Goal: Task Accomplishment & Management: Complete application form

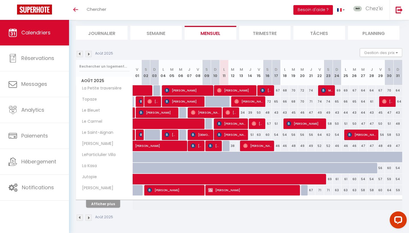
click at [109, 208] on th "Afficher plus" at bounding box center [104, 203] width 57 height 14
click at [110, 205] on button "Afficher plus" at bounding box center [103, 204] width 34 height 8
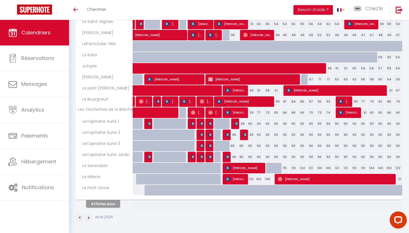
click at [115, 204] on button "Afficher plus" at bounding box center [103, 204] width 34 height 8
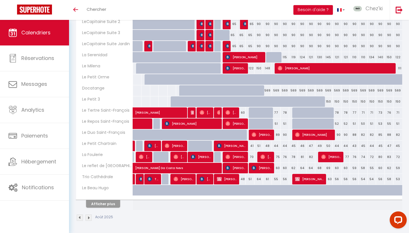
click at [110, 205] on button "Afficher plus" at bounding box center [103, 204] width 34 height 8
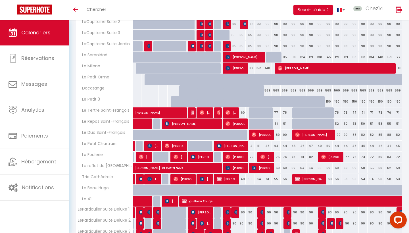
select select
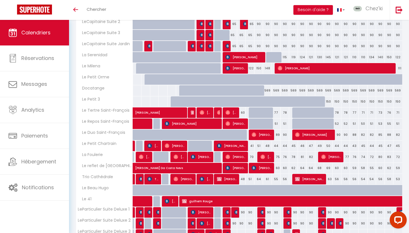
select select
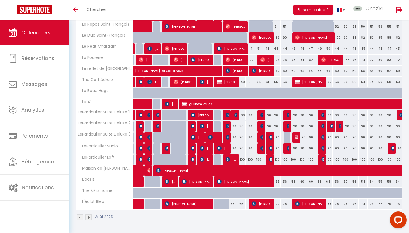
scroll to position [352, 0]
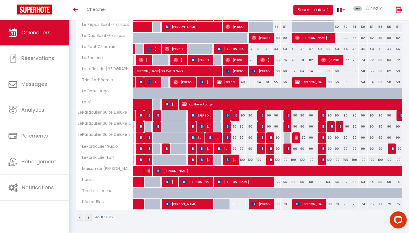
click at [287, 115] on img at bounding box center [289, 115] width 5 height 5
select select "OK"
select select "KO"
select select "0"
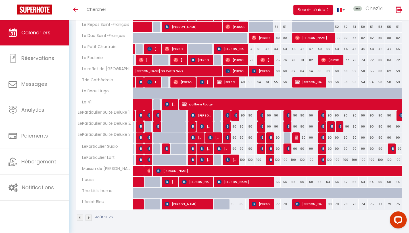
select select "1"
select select
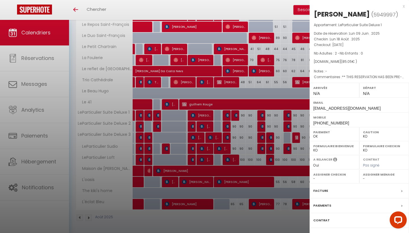
select select "22044"
select select "28823"
click at [288, 115] on div at bounding box center [204, 116] width 409 height 233
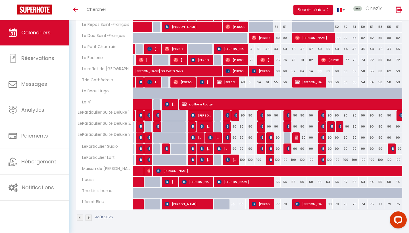
click at [323, 115] on img at bounding box center [323, 115] width 5 height 5
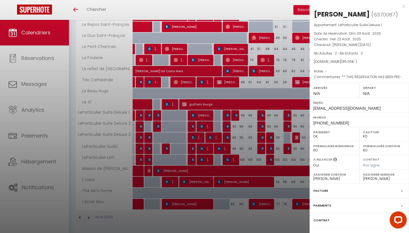
click at [306, 118] on div at bounding box center [204, 116] width 409 height 233
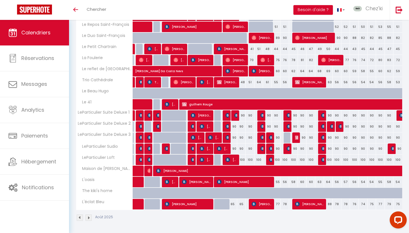
click at [322, 125] on img at bounding box center [323, 126] width 5 height 5
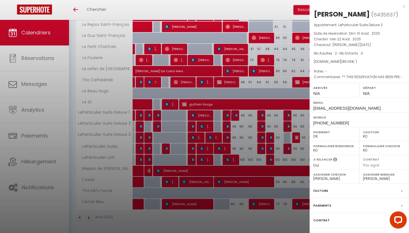
click at [298, 128] on div at bounding box center [204, 116] width 409 height 233
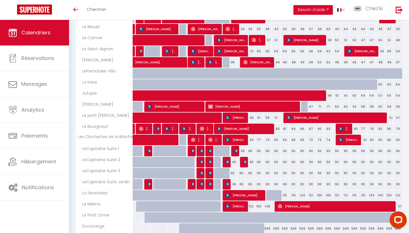
scroll to position [124, 0]
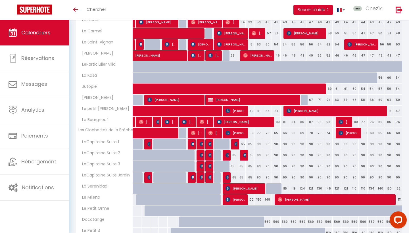
click at [244, 155] on img at bounding box center [245, 155] width 5 height 5
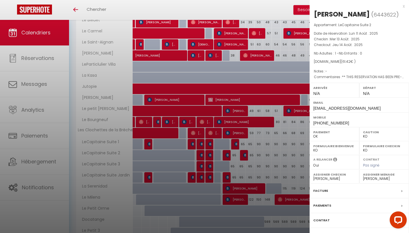
click at [244, 155] on div at bounding box center [204, 116] width 409 height 233
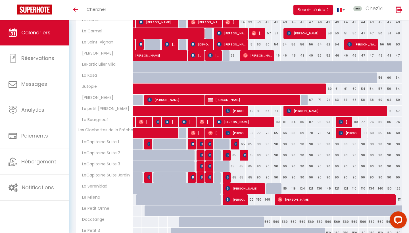
click at [236, 144] on img at bounding box center [236, 144] width 5 height 5
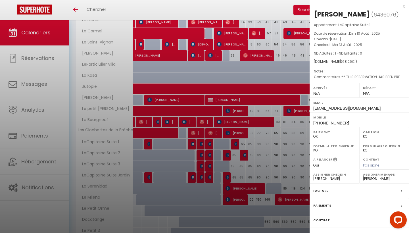
click at [232, 153] on div at bounding box center [204, 116] width 409 height 233
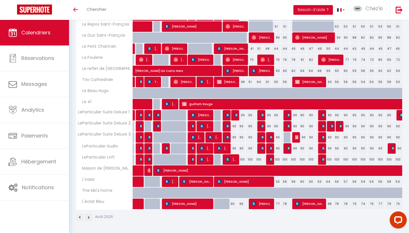
scroll to position [352, 0]
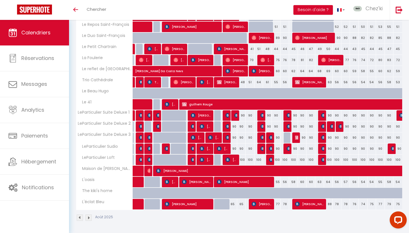
click at [231, 160] on span "[PERSON_NAME]" at bounding box center [232, 159] width 12 height 11
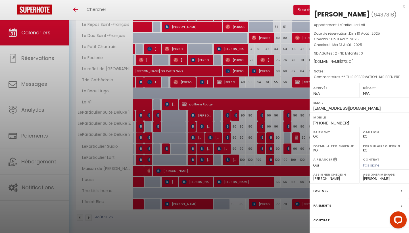
click at [147, 87] on div at bounding box center [204, 116] width 409 height 233
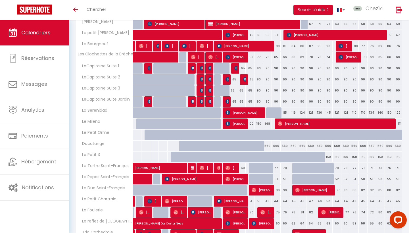
scroll to position [197, 0]
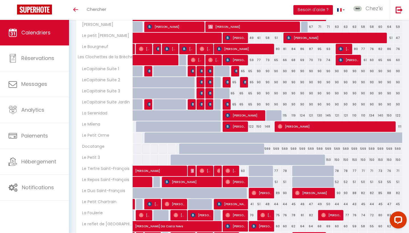
click at [236, 70] on img at bounding box center [236, 71] width 5 height 5
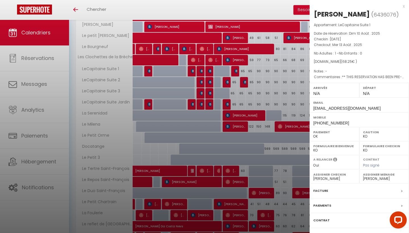
click at [236, 70] on div at bounding box center [204, 116] width 409 height 233
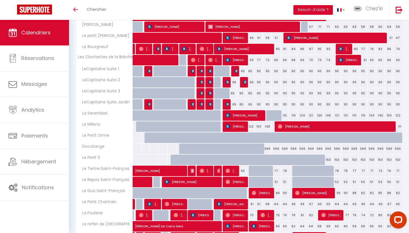
click at [227, 81] on img at bounding box center [228, 82] width 5 height 5
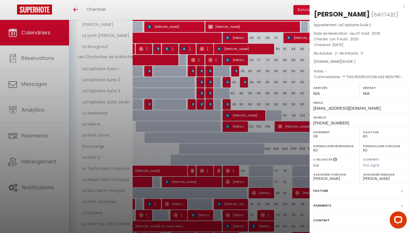
click at [227, 81] on div at bounding box center [204, 116] width 409 height 233
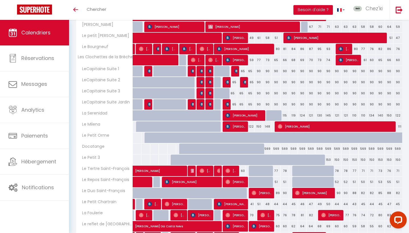
click at [227, 103] on img at bounding box center [228, 104] width 5 height 5
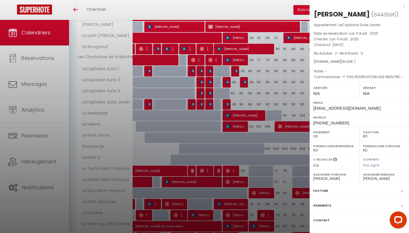
click at [227, 103] on div at bounding box center [204, 116] width 409 height 233
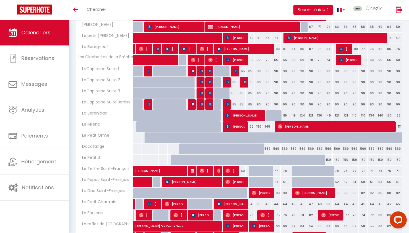
click at [245, 83] on img at bounding box center [245, 82] width 5 height 5
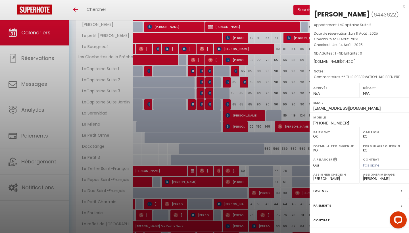
click at [245, 83] on div at bounding box center [204, 116] width 409 height 233
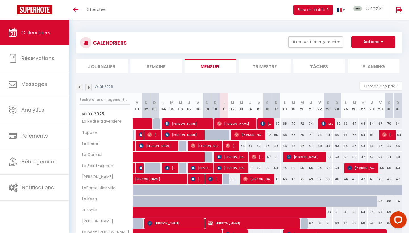
scroll to position [0, 0]
click at [371, 38] on button "Actions" at bounding box center [374, 41] width 44 height 11
click at [357, 54] on link "Nouvelle réservation" at bounding box center [367, 55] width 49 height 9
select select
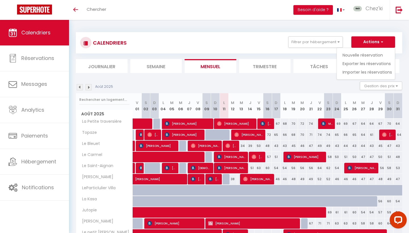
select select
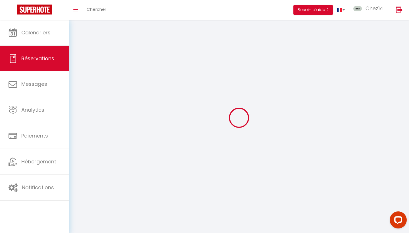
select select
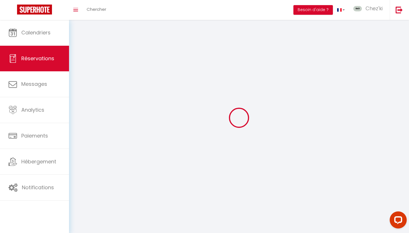
select select
checkbox input "false"
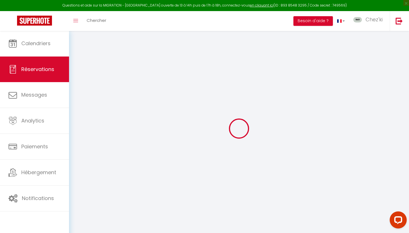
select select
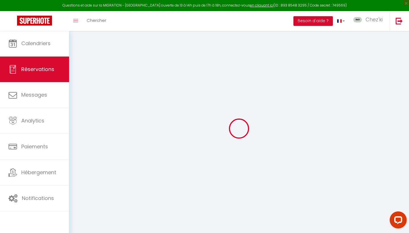
select select
checkbox input "false"
select select
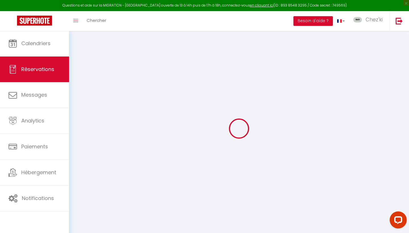
select select
checkbox input "false"
select select
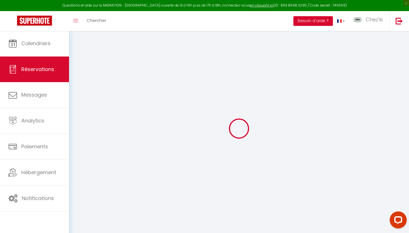
select select
checkbox input "false"
select select
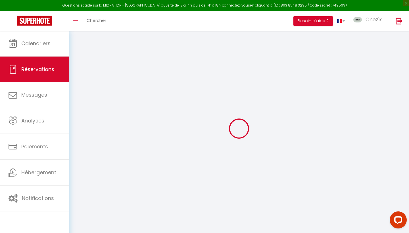
select select
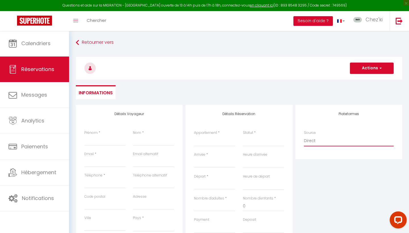
select select "2"
select select
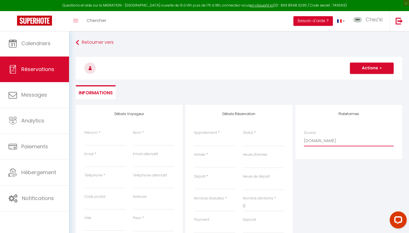
select select
checkbox input "false"
click at [223, 132] on icon at bounding box center [223, 132] width 4 height 5
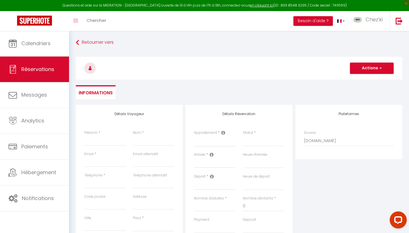
click at [372, 67] on button "Actions" at bounding box center [372, 68] width 44 height 11
click at [293, 82] on div "Retourner vers Actions Enregistrer Actions Enregistrer Aperçu et éditer Envoyer…" at bounding box center [239, 71] width 334 height 67
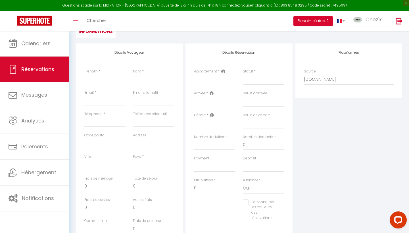
scroll to position [61, 0]
select select "1"
select select
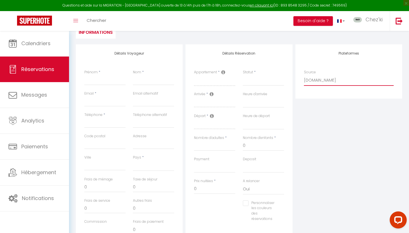
select select
checkbox input "false"
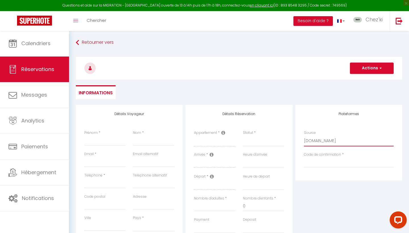
scroll to position [0, 0]
click at [86, 40] on link "Retourner vers" at bounding box center [239, 43] width 327 height 10
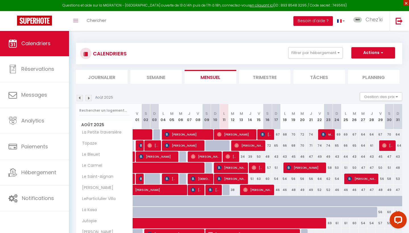
click at [406, 3] on span "×" at bounding box center [407, 3] width 6 height 6
